Goal: Find specific page/section: Find specific page/section

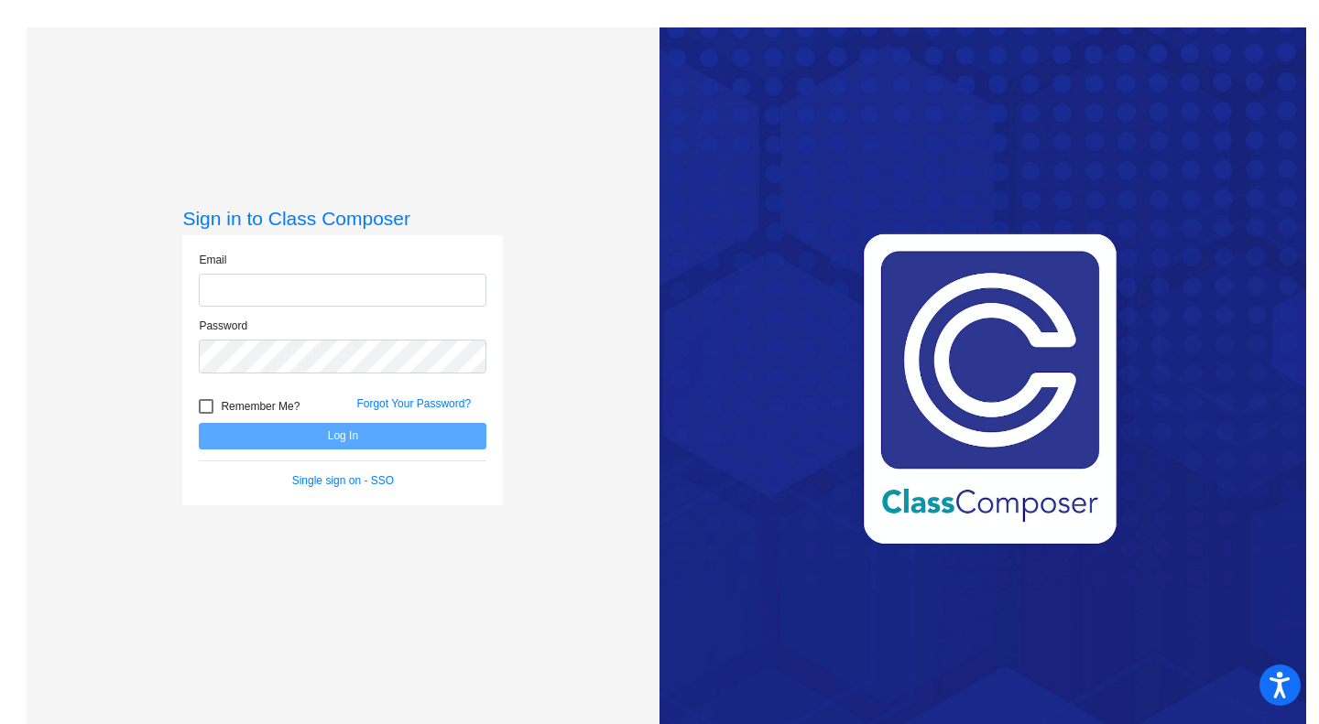
type input "[EMAIL_ADDRESS][DOMAIN_NAME]"
click at [386, 438] on button "Log In" at bounding box center [343, 436] width 288 height 27
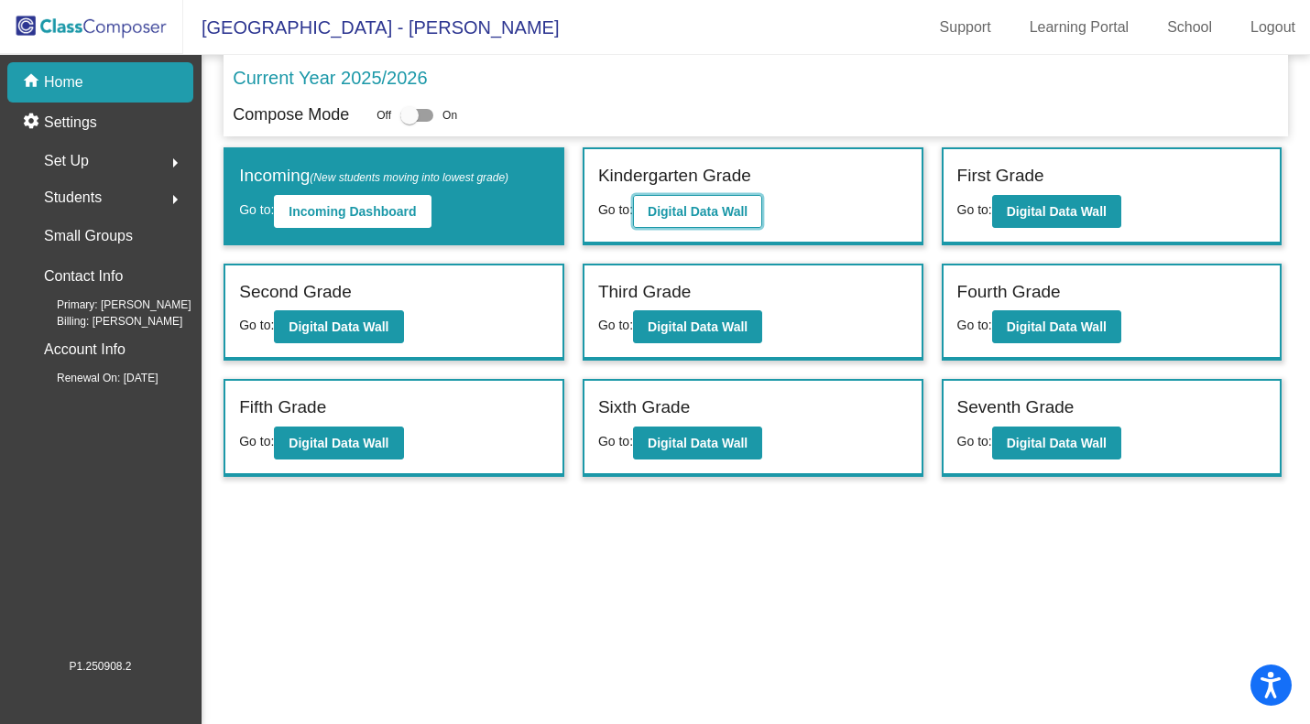
click at [692, 216] on b "Digital Data Wall" at bounding box center [697, 211] width 100 height 15
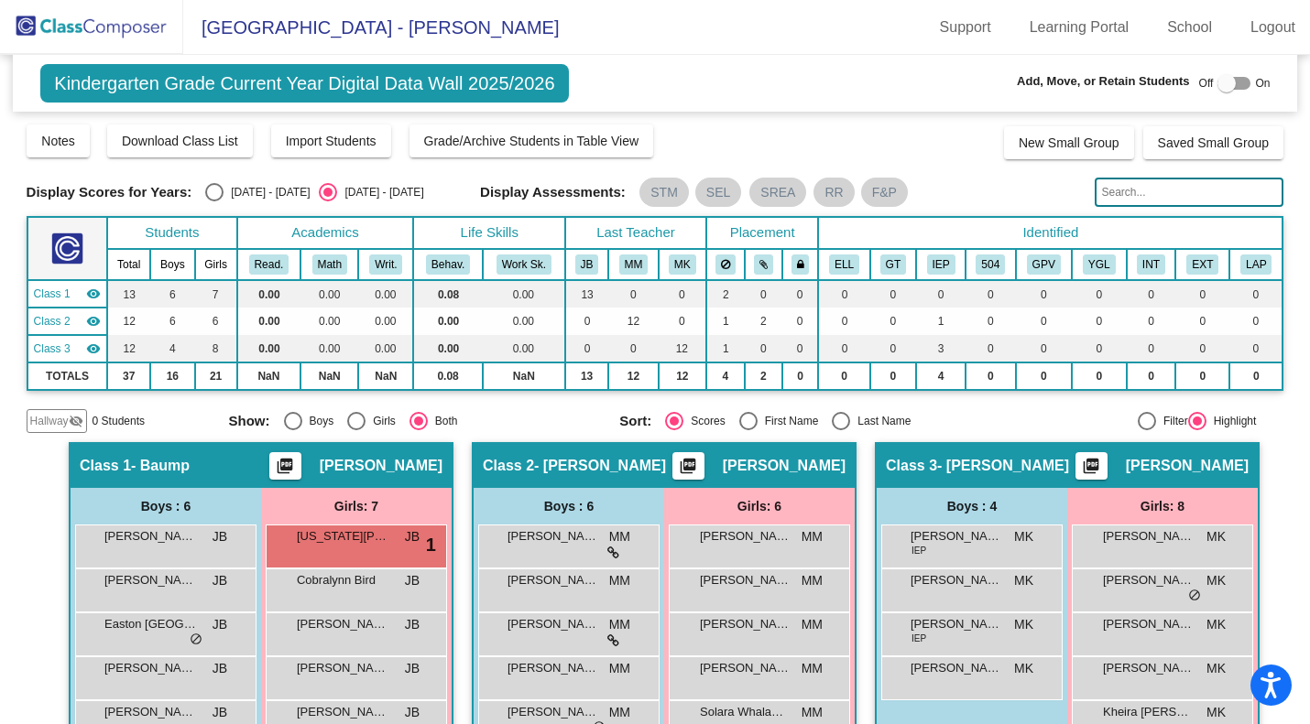
click at [832, 419] on div "Select an option" at bounding box center [841, 421] width 18 height 18
click at [840, 430] on input "Last Name" at bounding box center [840, 430] width 1 height 1
radio input "true"
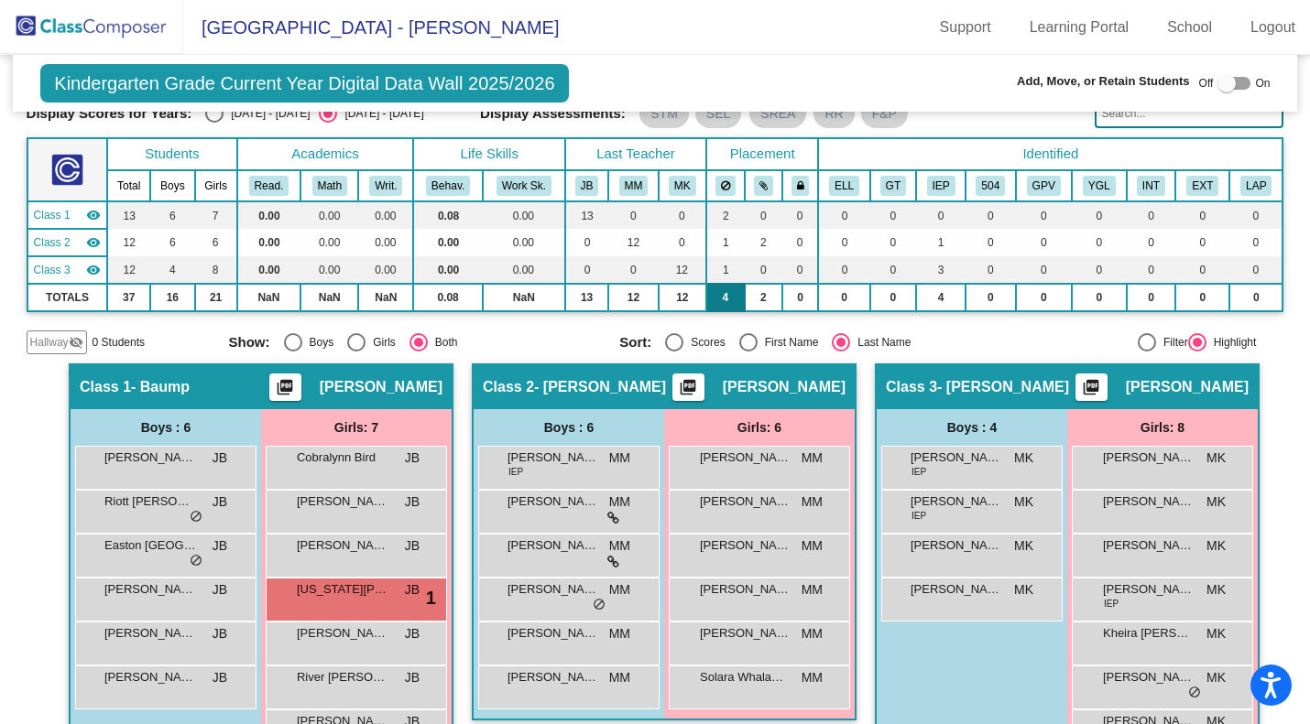
scroll to position [180, 0]
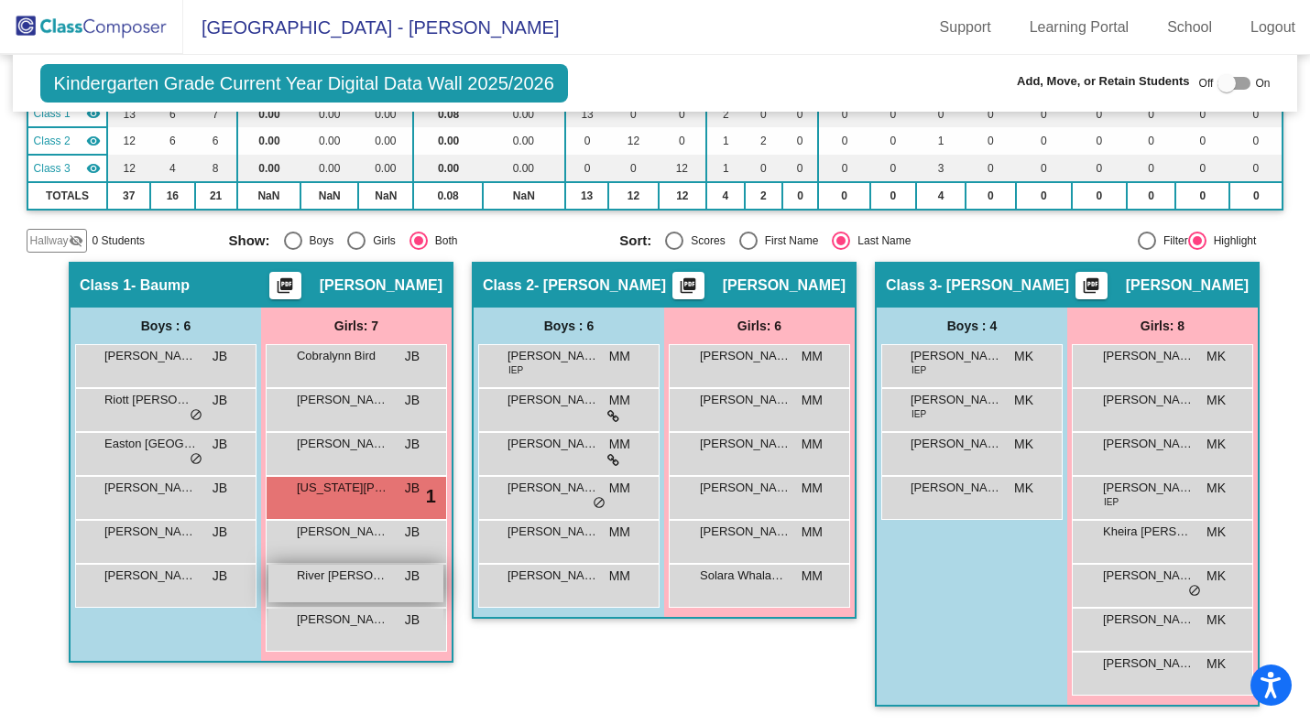
click at [334, 584] on div "River [PERSON_NAME] JB lock do_not_disturb_alt" at bounding box center [355, 584] width 175 height 38
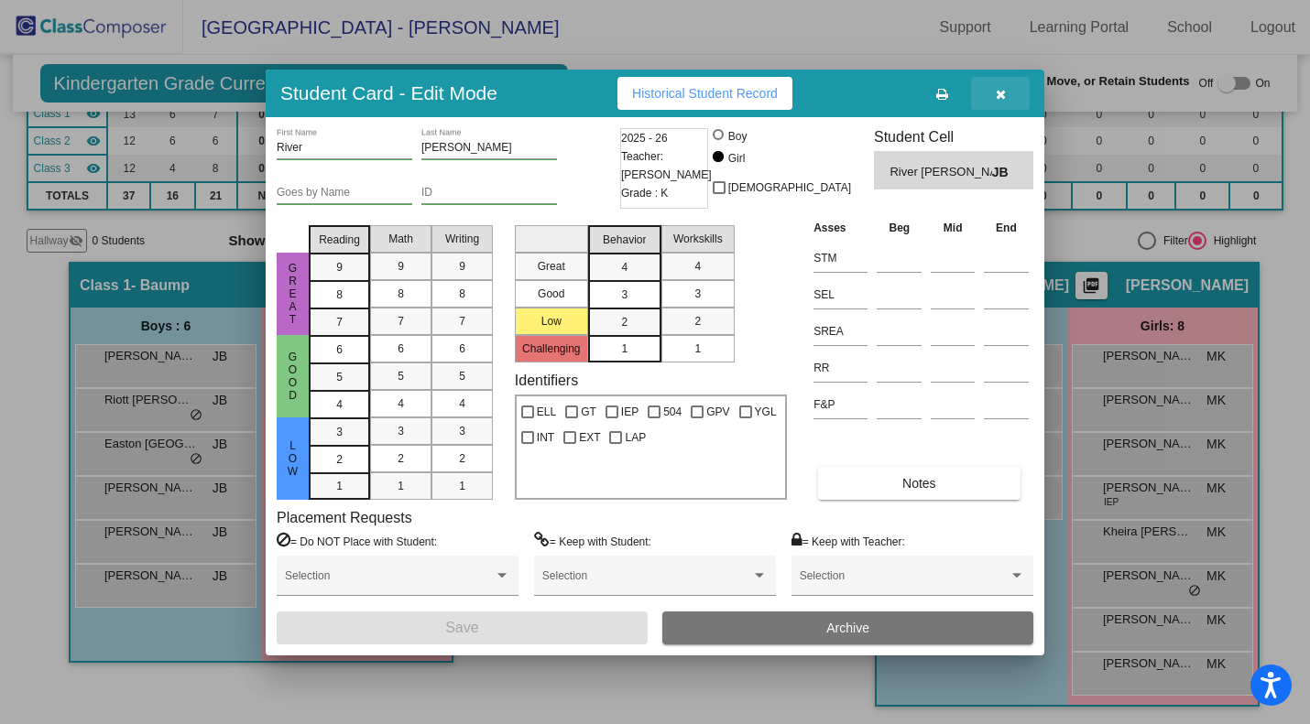
click at [1007, 96] on button "button" at bounding box center [1000, 93] width 59 height 33
